Goal: Check status

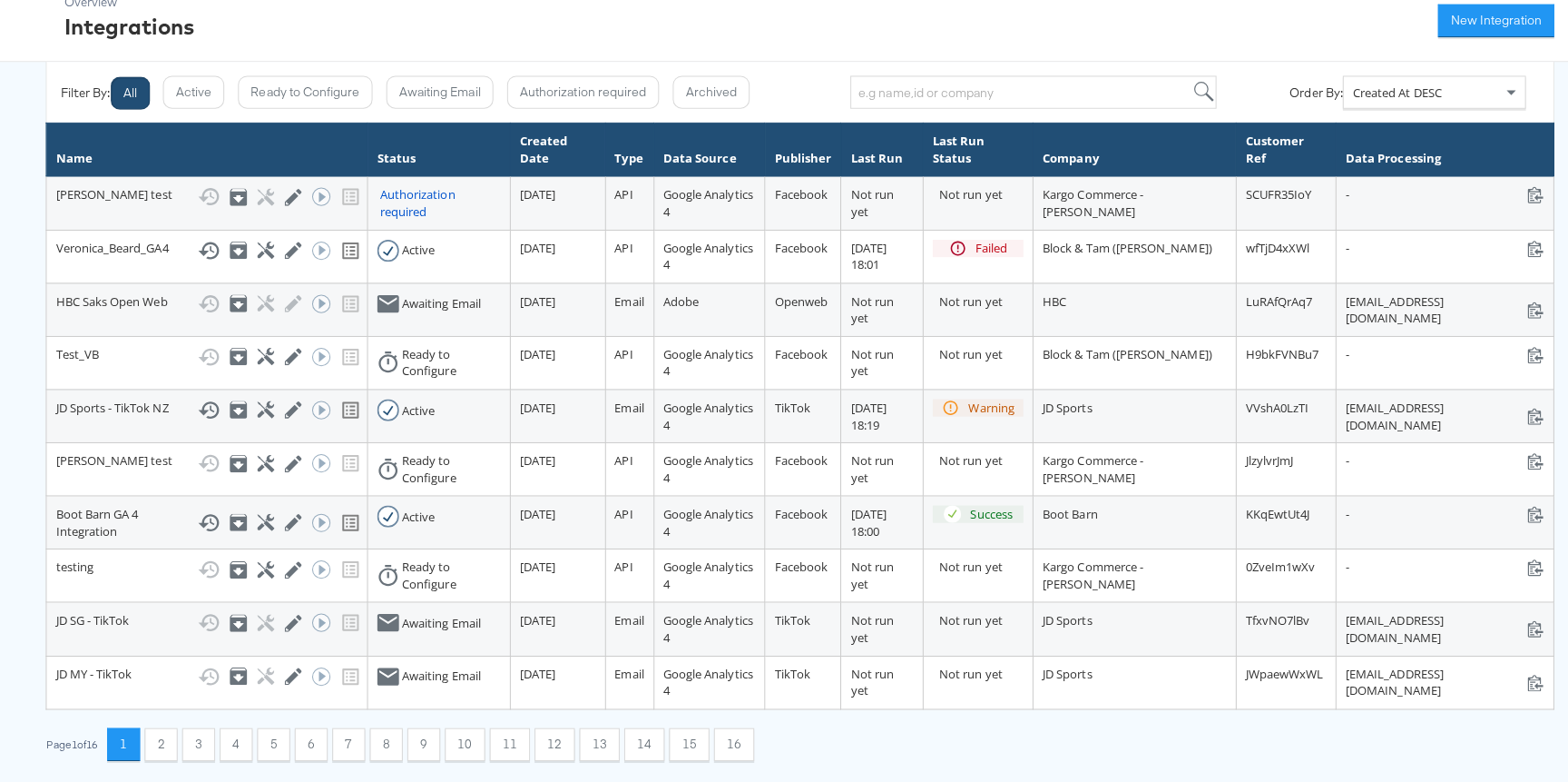
scroll to position [107, 0]
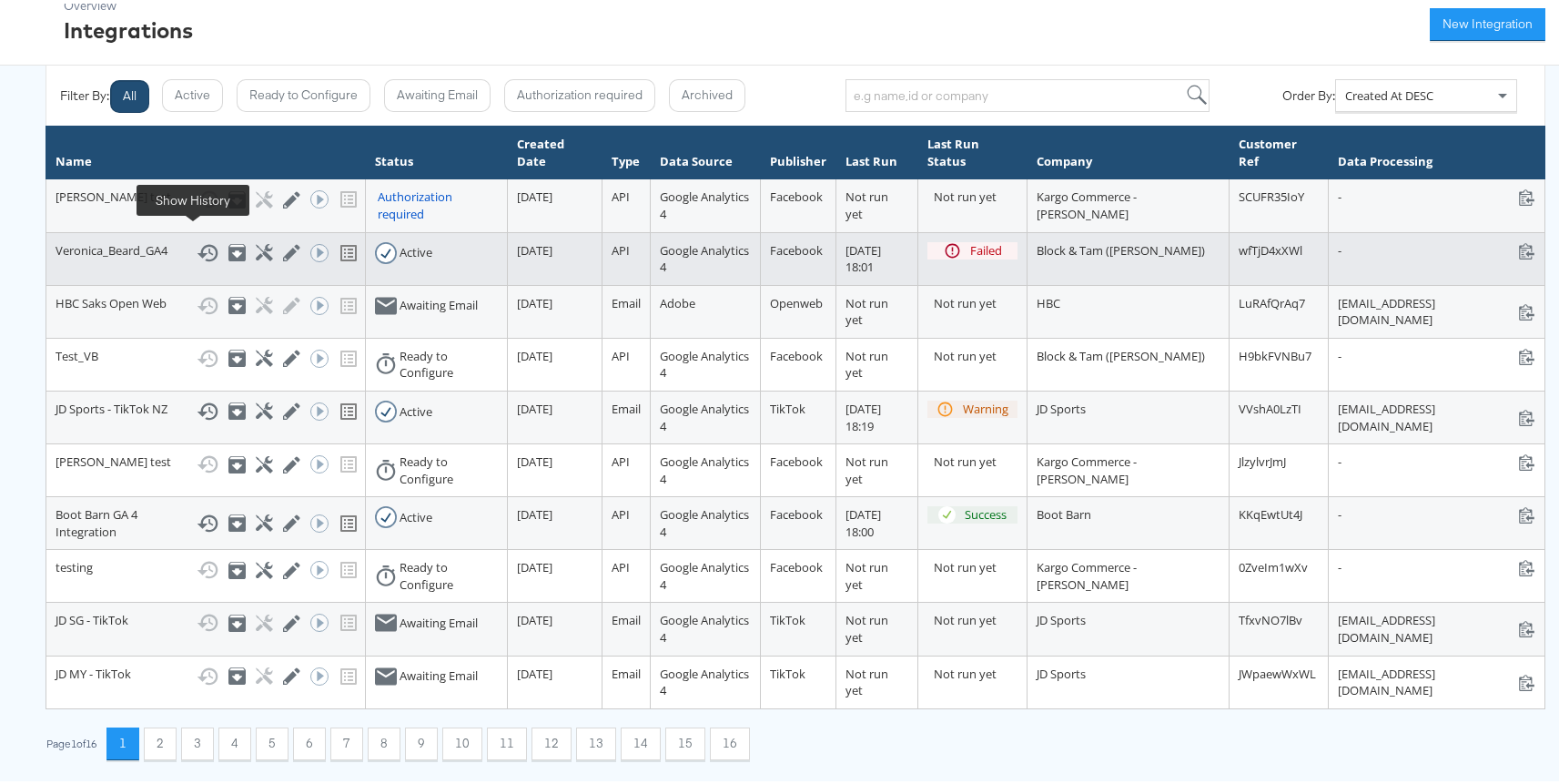
click at [197, 241] on icon at bounding box center [207, 249] width 22 height 22
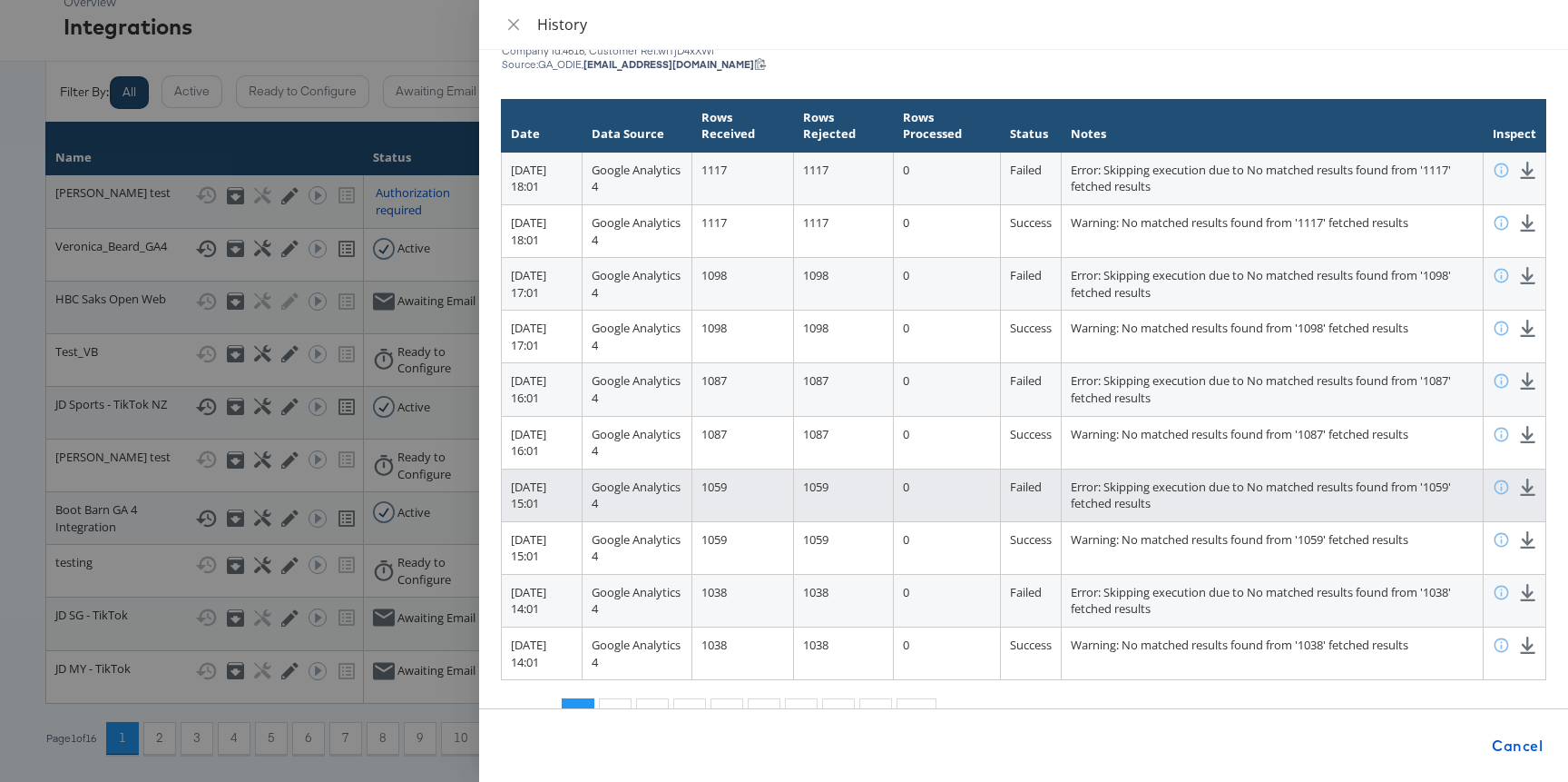
scroll to position [105, 0]
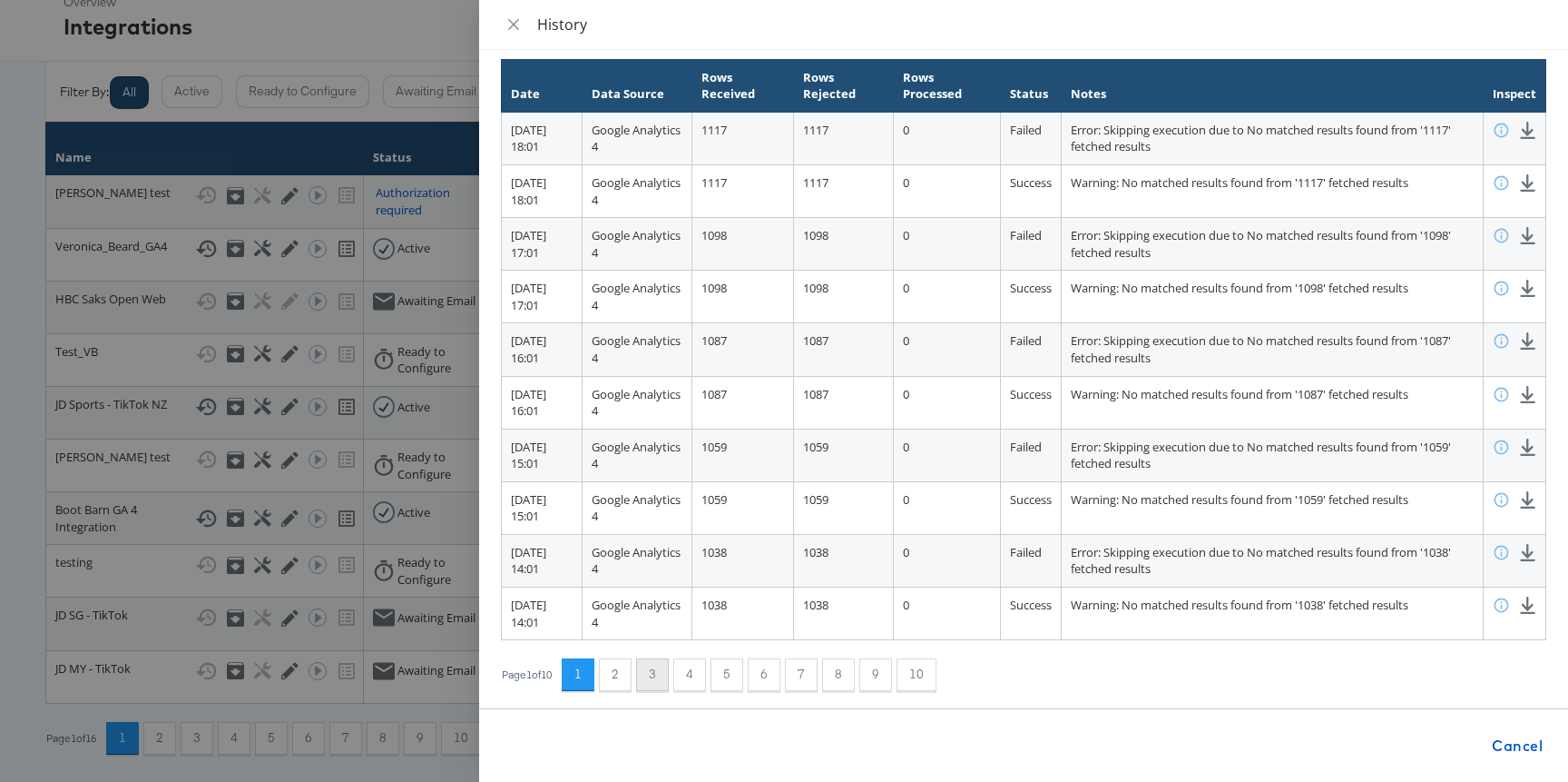
click at [646, 675] on button "3" at bounding box center [652, 674] width 33 height 33
click at [706, 676] on button "4" at bounding box center [689, 674] width 33 height 33
click at [777, 680] on button "6" at bounding box center [764, 674] width 33 height 33
click at [850, 684] on button "8" at bounding box center [838, 674] width 33 height 33
click at [892, 685] on button "9" at bounding box center [875, 674] width 33 height 33
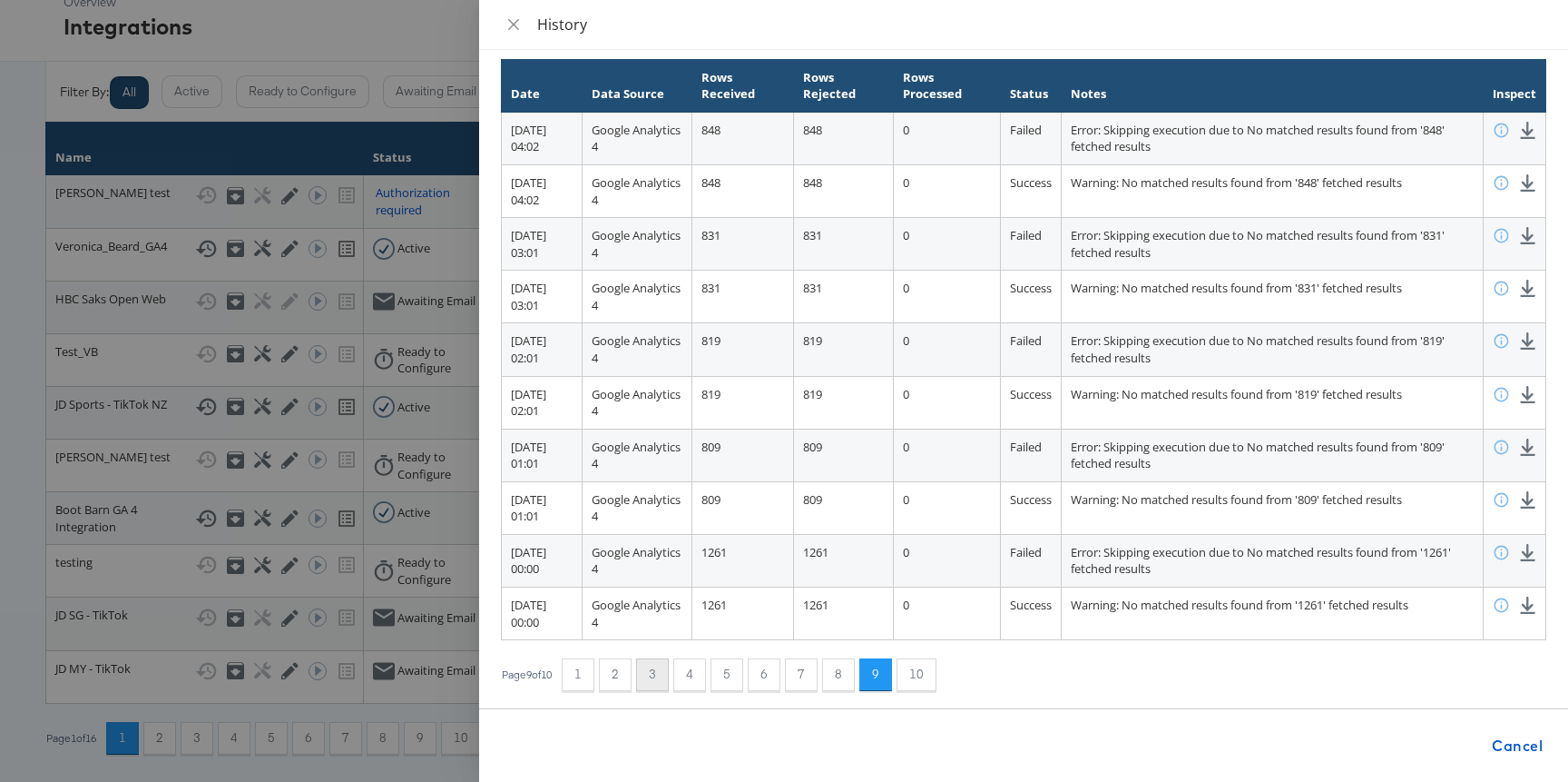
click at [647, 668] on button "3" at bounding box center [652, 674] width 33 height 33
click at [629, 669] on button "2" at bounding box center [614, 674] width 33 height 33
click at [603, 669] on div "Page 2 of 10 1 2 3 4 5 6 7 8 9 10" at bounding box center [1023, 674] width 1045 height 33
click at [593, 671] on button "1" at bounding box center [577, 674] width 33 height 33
click at [518, 25] on icon "close" at bounding box center [514, 24] width 15 height 15
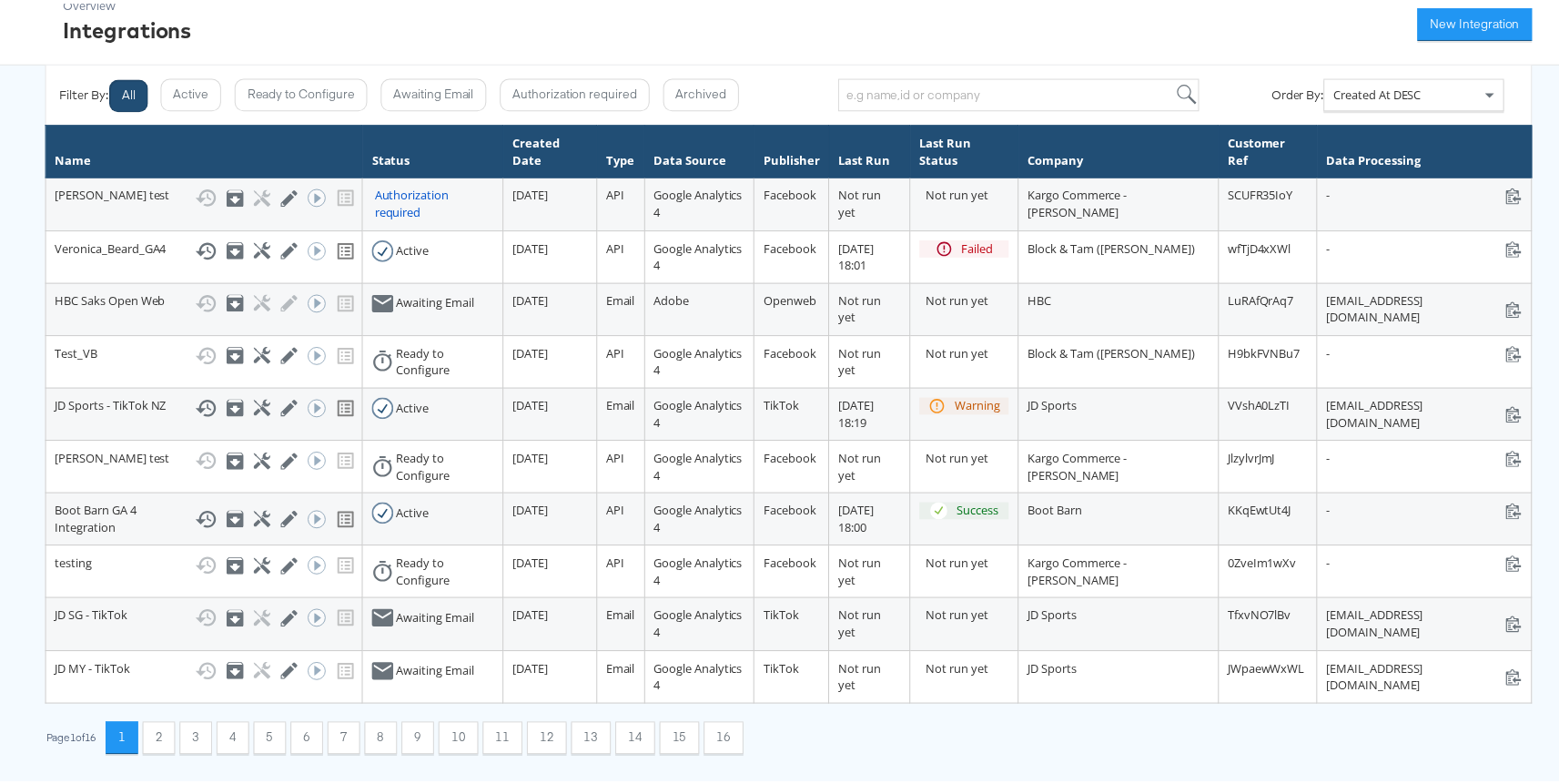
scroll to position [75, 0]
